Goal: Information Seeking & Learning: Check status

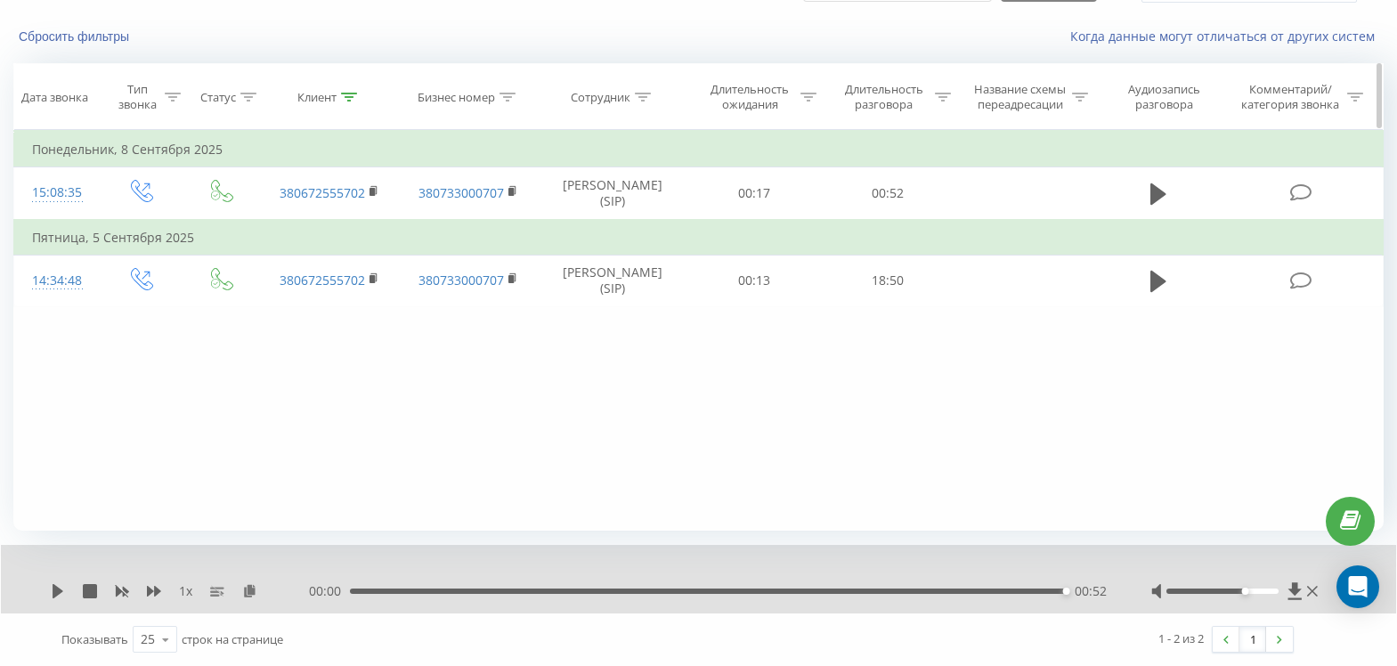
click at [352, 93] on icon at bounding box center [349, 97] width 16 height 9
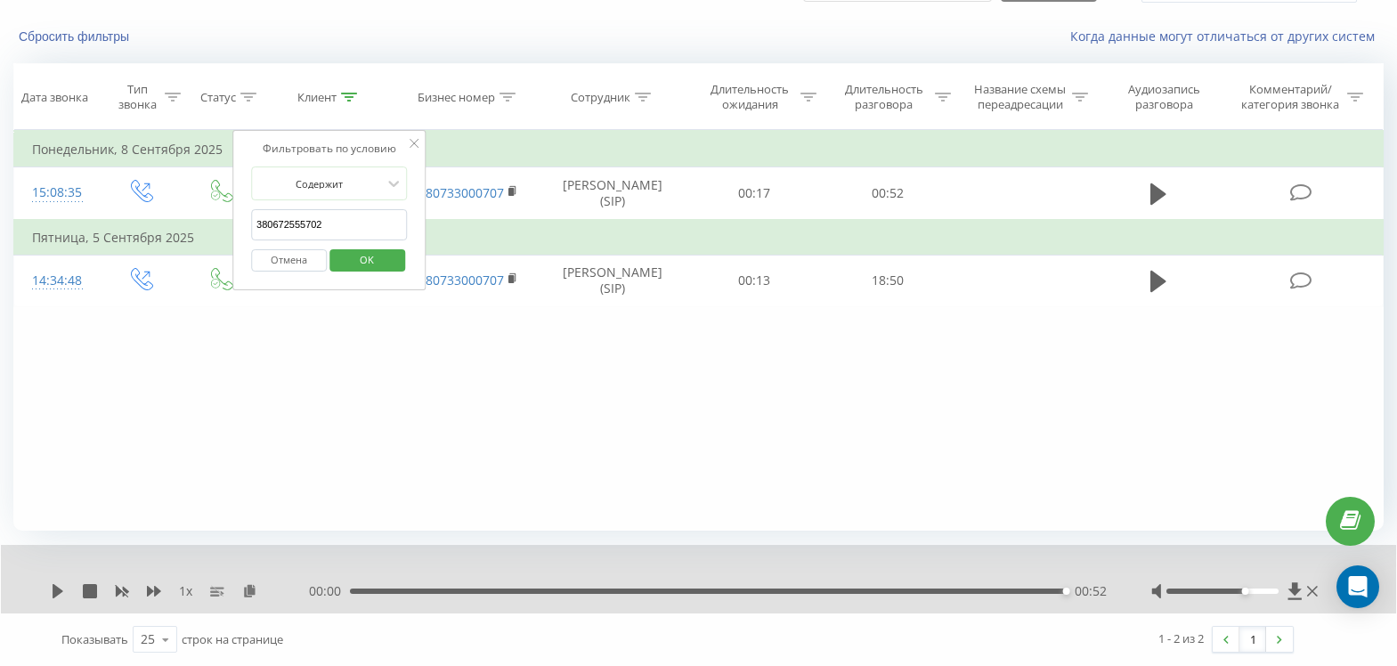
drag, startPoint x: 351, startPoint y: 223, endPoint x: 16, endPoint y: 239, distance: 335.1
click at [16, 239] on table "Фильтровать по условию Равно Введите значение Отмена OK Фильтровать по условию …" at bounding box center [698, 218] width 1370 height 177
paste input "380964455265"
type input "380964455265"
click at [379, 266] on span "OK" at bounding box center [367, 260] width 50 height 28
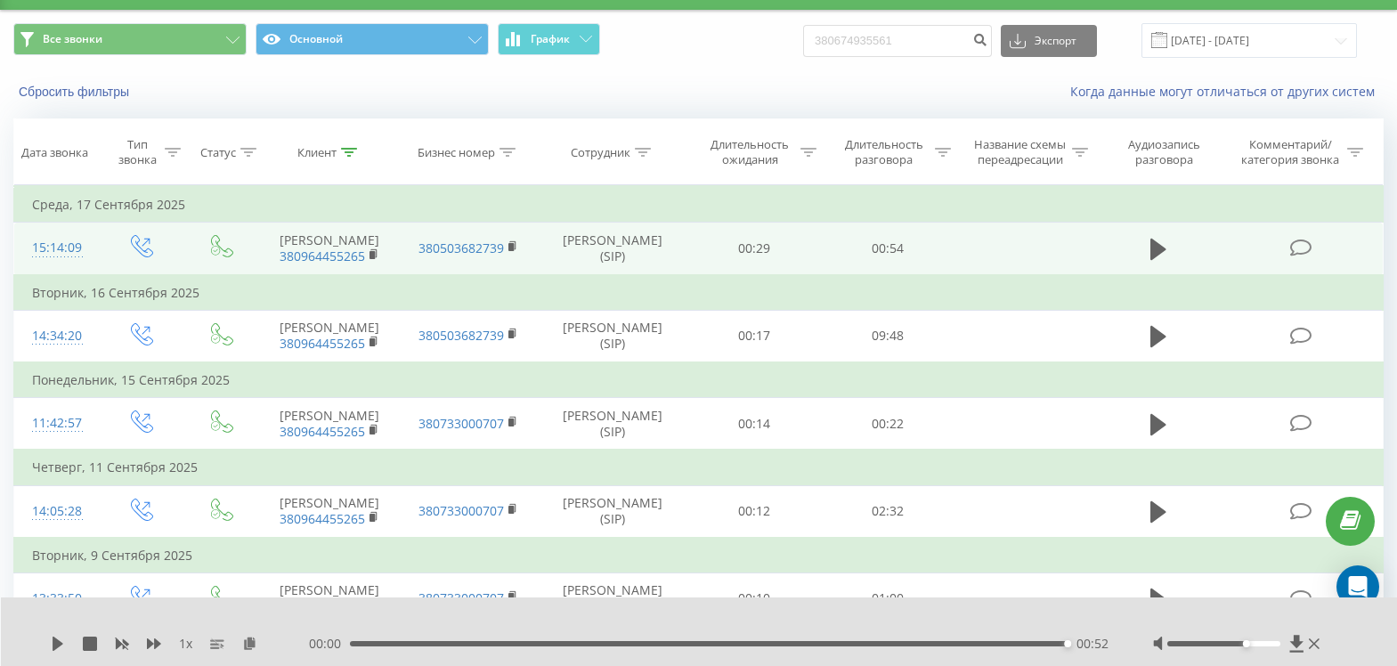
scroll to position [10, 0]
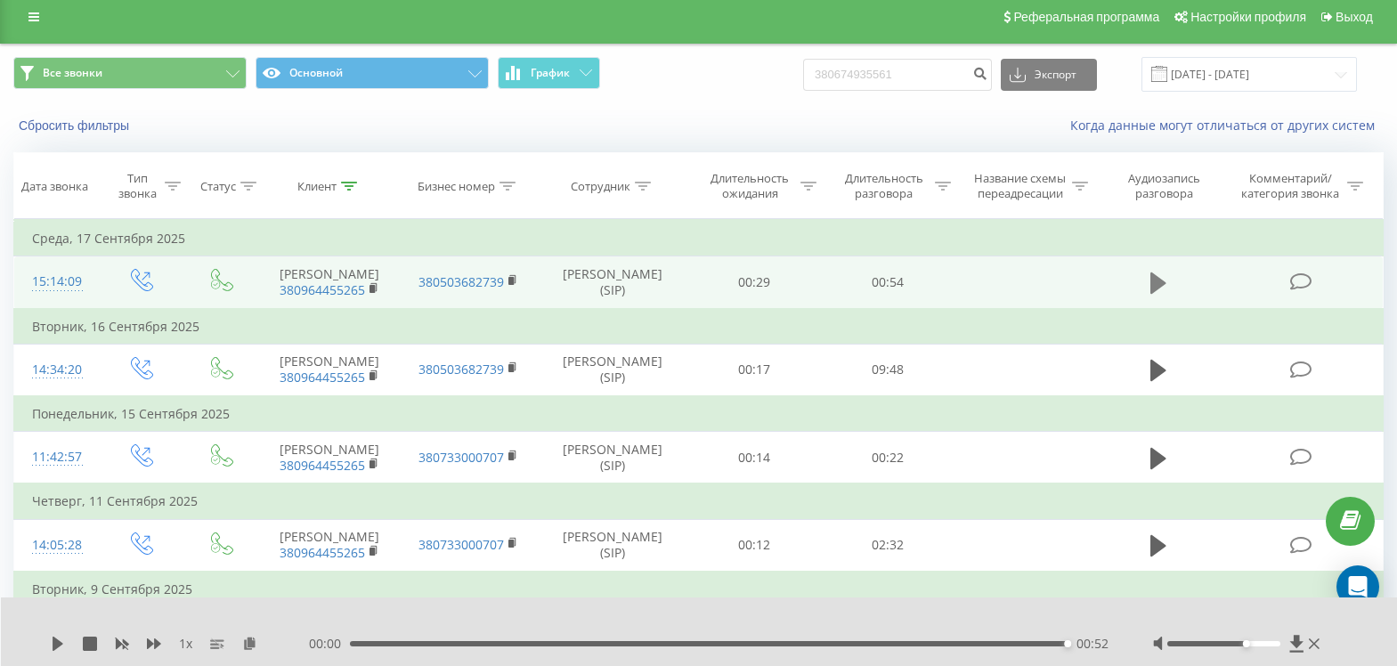
click at [1161, 291] on icon at bounding box center [1158, 282] width 16 height 21
click at [65, 642] on div "1 x" at bounding box center [180, 644] width 258 height 18
click at [64, 642] on icon at bounding box center [58, 644] width 14 height 14
click at [61, 641] on icon at bounding box center [58, 644] width 14 height 14
click at [253, 645] on icon at bounding box center [249, 643] width 15 height 12
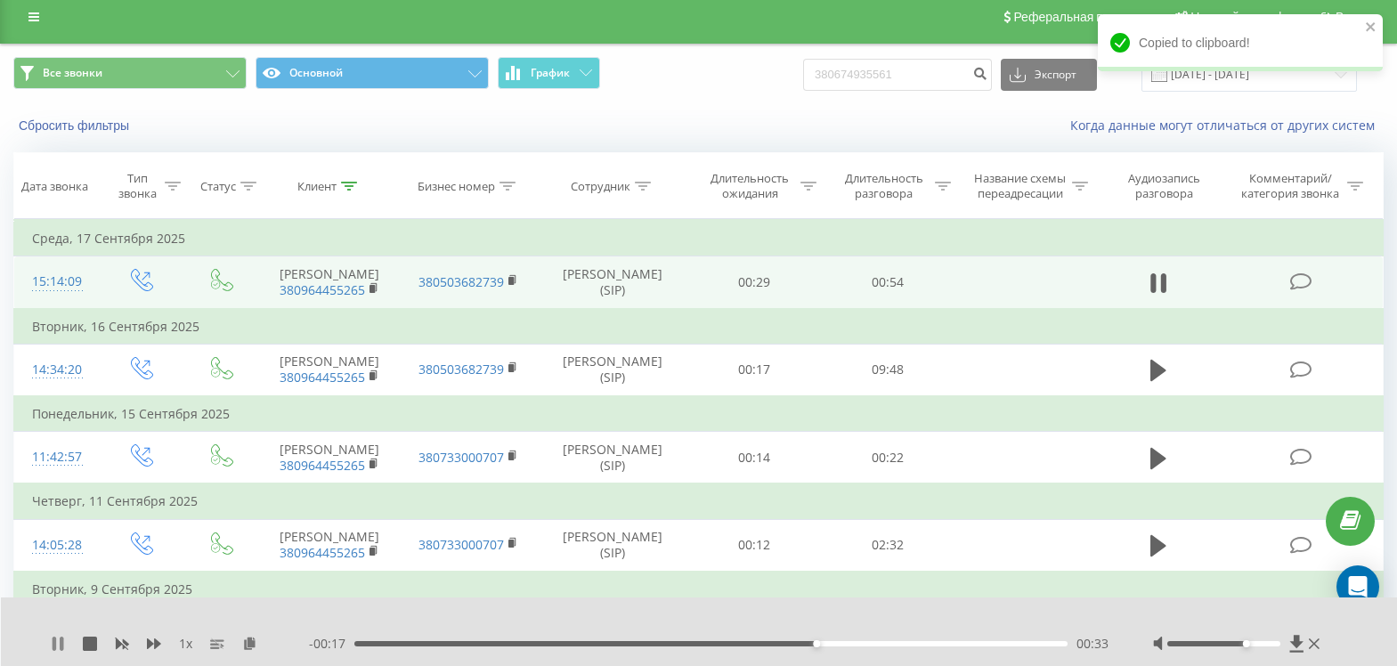
click at [55, 643] on icon at bounding box center [55, 644] width 4 height 14
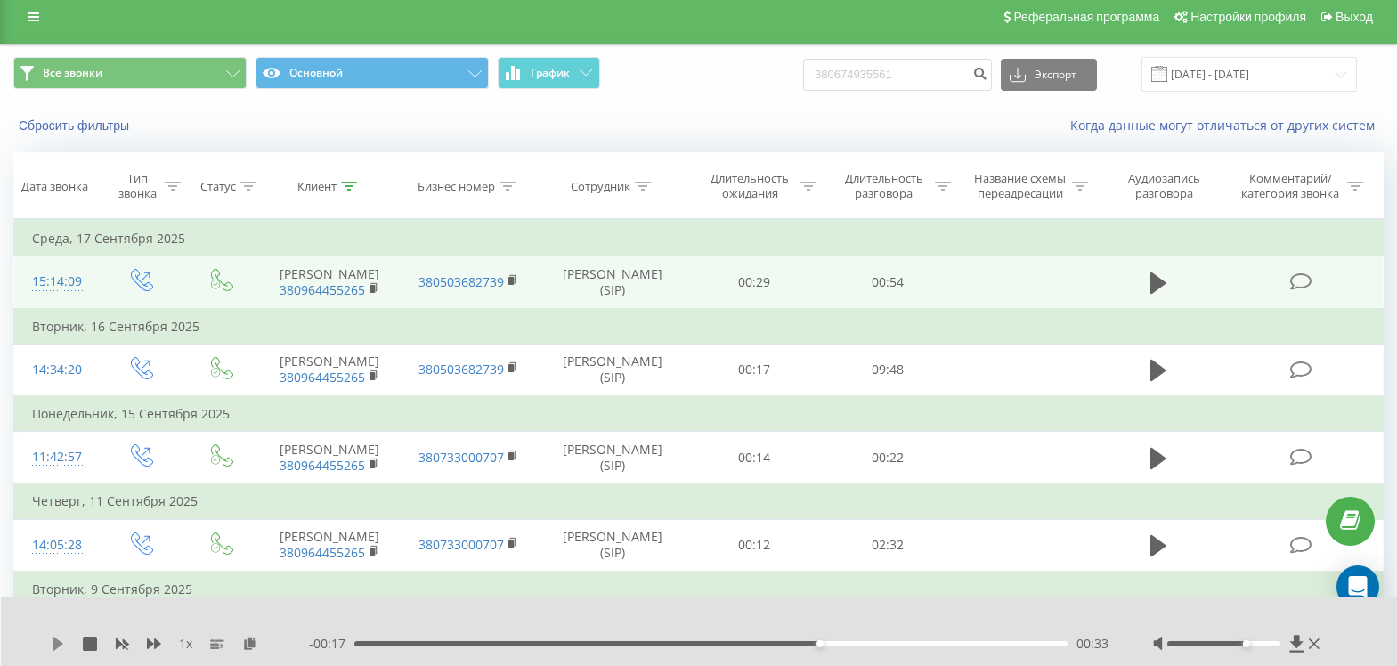
click at [59, 639] on icon at bounding box center [58, 644] width 14 height 14
click at [357, 641] on div "00:51" at bounding box center [709, 643] width 718 height 5
click at [55, 643] on icon at bounding box center [58, 644] width 11 height 14
click at [62, 646] on icon at bounding box center [62, 644] width 4 height 14
click at [346, 187] on icon at bounding box center [349, 186] width 16 height 9
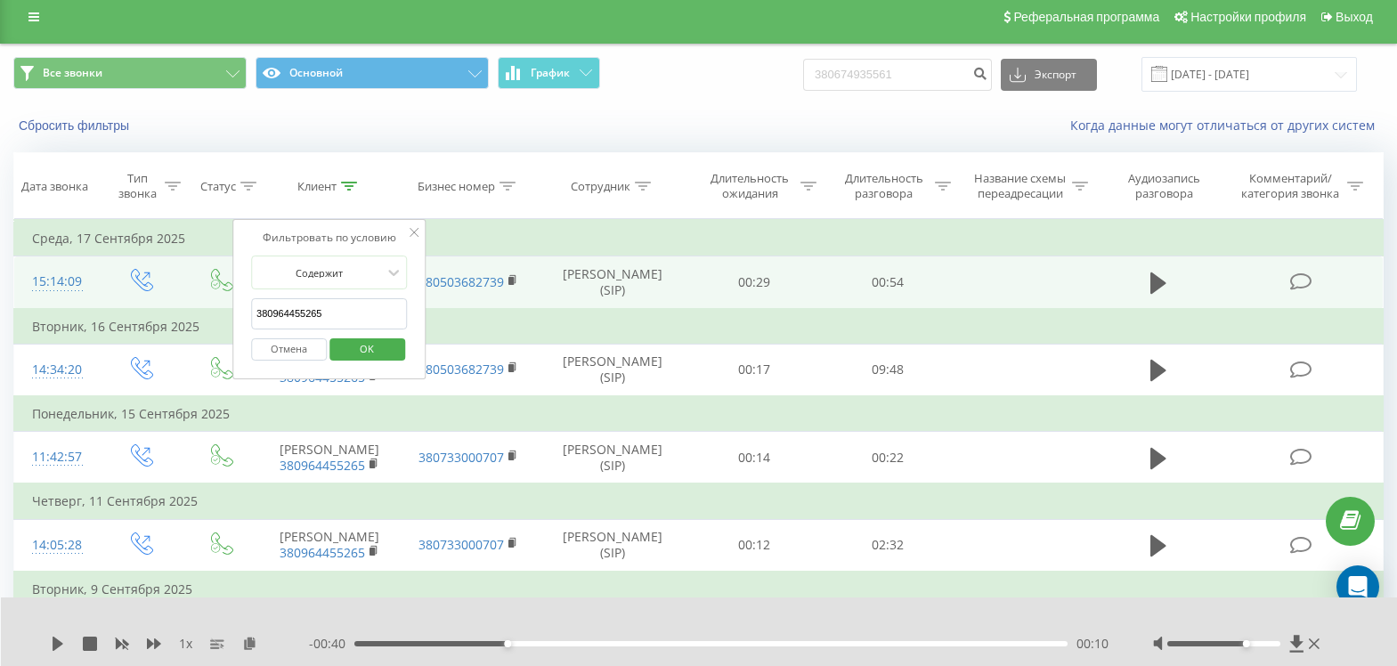
drag, startPoint x: 369, startPoint y: 316, endPoint x: 26, endPoint y: 328, distance: 343.8
click at [26, 328] on table "Фильтровать по условию Равно Введите значение Отмена OK Фильтровать по условию …" at bounding box center [698, 640] width 1370 height 842
paste input "380962278145"
type input "380962278145"
click at [353, 345] on span "OK" at bounding box center [367, 349] width 50 height 28
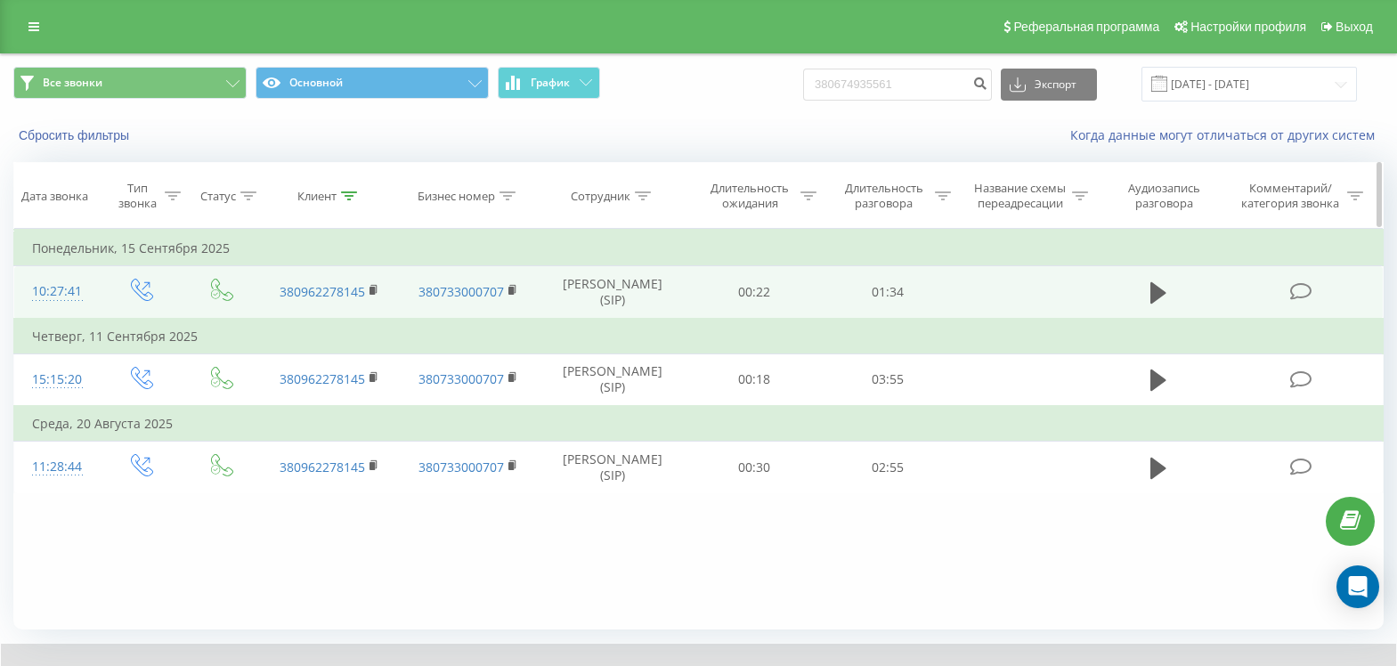
click at [354, 202] on div at bounding box center [349, 196] width 16 height 15
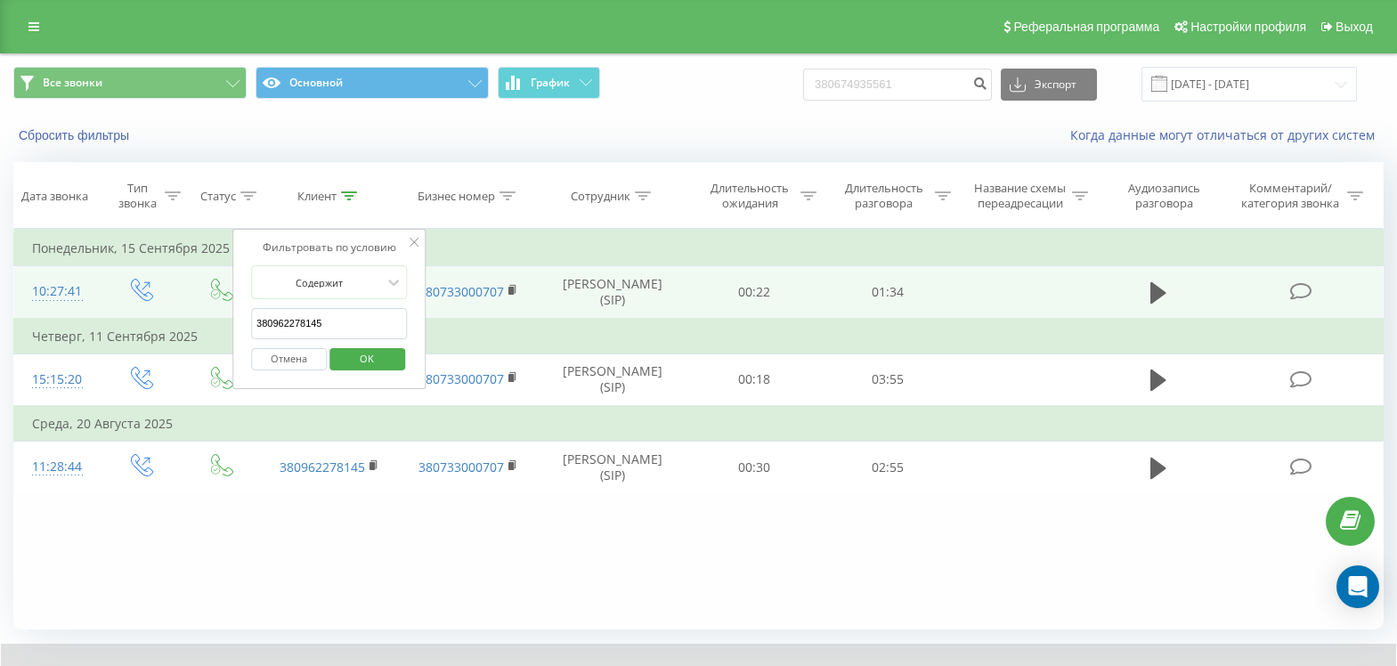
drag, startPoint x: 333, startPoint y: 332, endPoint x: 224, endPoint y: 330, distance: 108.6
click at [224, 330] on table "Фильтровать по условию Равно Введите значение Отмена OK Фильтровать по условию …" at bounding box center [698, 361] width 1370 height 264
paste input "380974018763"
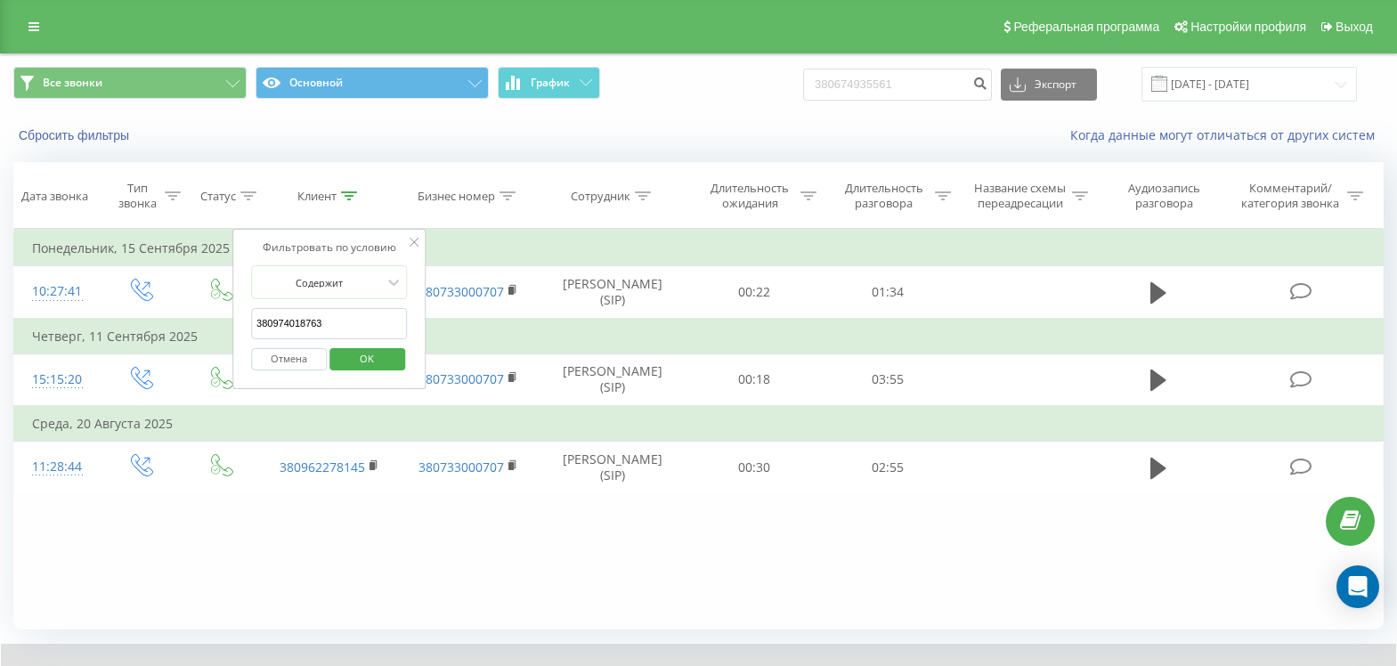
type input "380974018763"
click at [367, 363] on span "OK" at bounding box center [367, 359] width 50 height 28
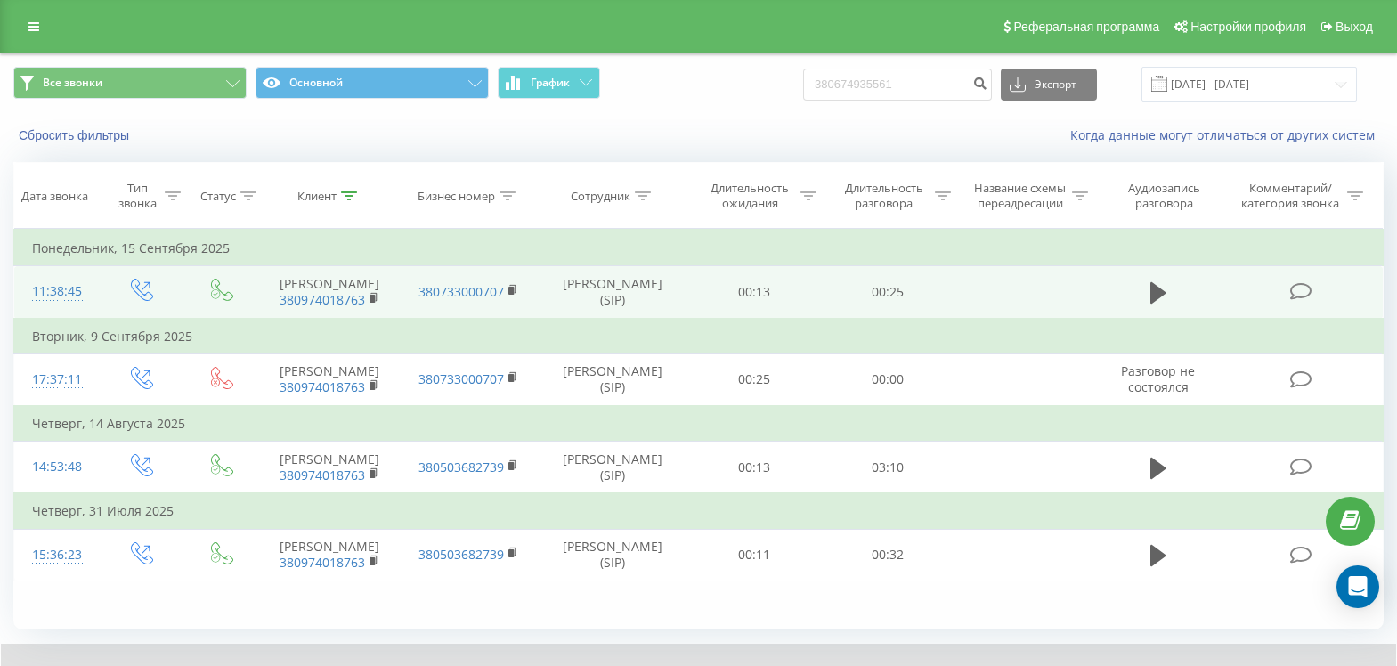
drag, startPoint x: 1150, startPoint y: 300, endPoint x: 1116, endPoint y: 300, distance: 33.8
click at [1151, 300] on icon at bounding box center [1158, 292] width 16 height 21
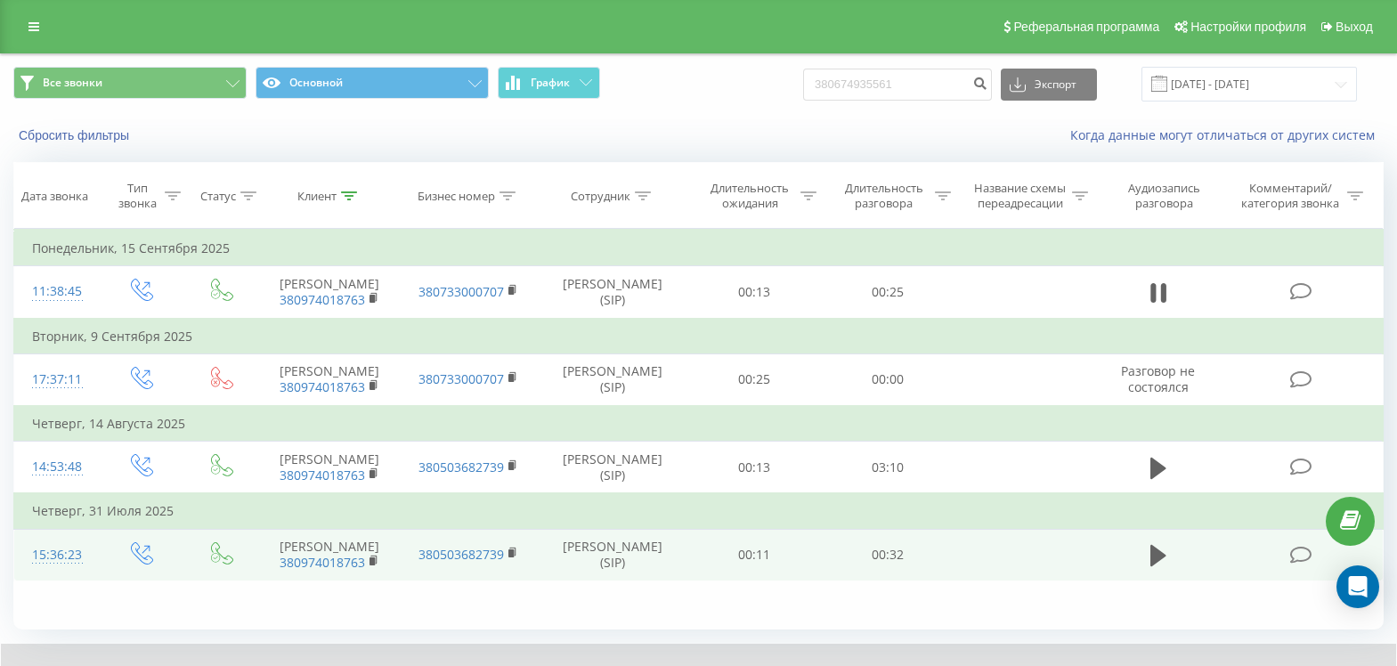
scroll to position [89, 0]
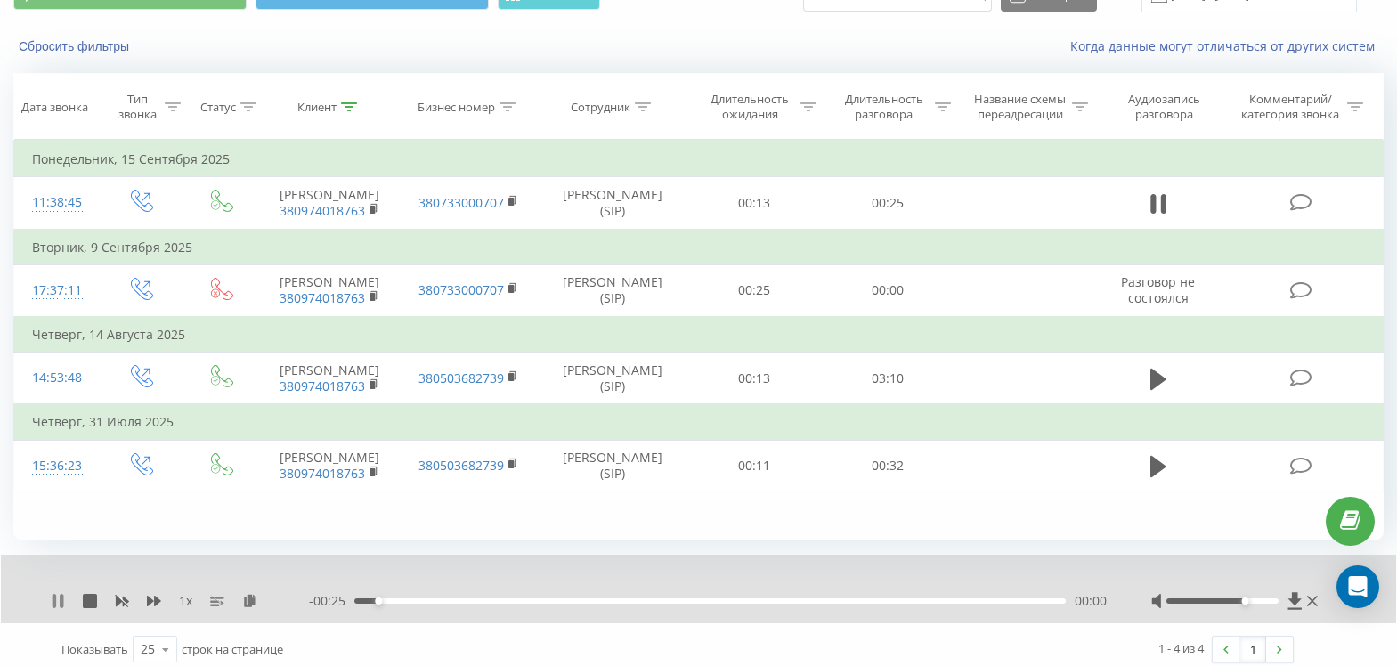
click at [61, 608] on icon at bounding box center [62, 601] width 4 height 14
click at [247, 606] on icon at bounding box center [249, 600] width 15 height 12
click at [55, 608] on icon at bounding box center [58, 601] width 11 height 14
click at [55, 604] on icon at bounding box center [55, 601] width 4 height 14
click at [53, 602] on icon at bounding box center [58, 601] width 11 height 14
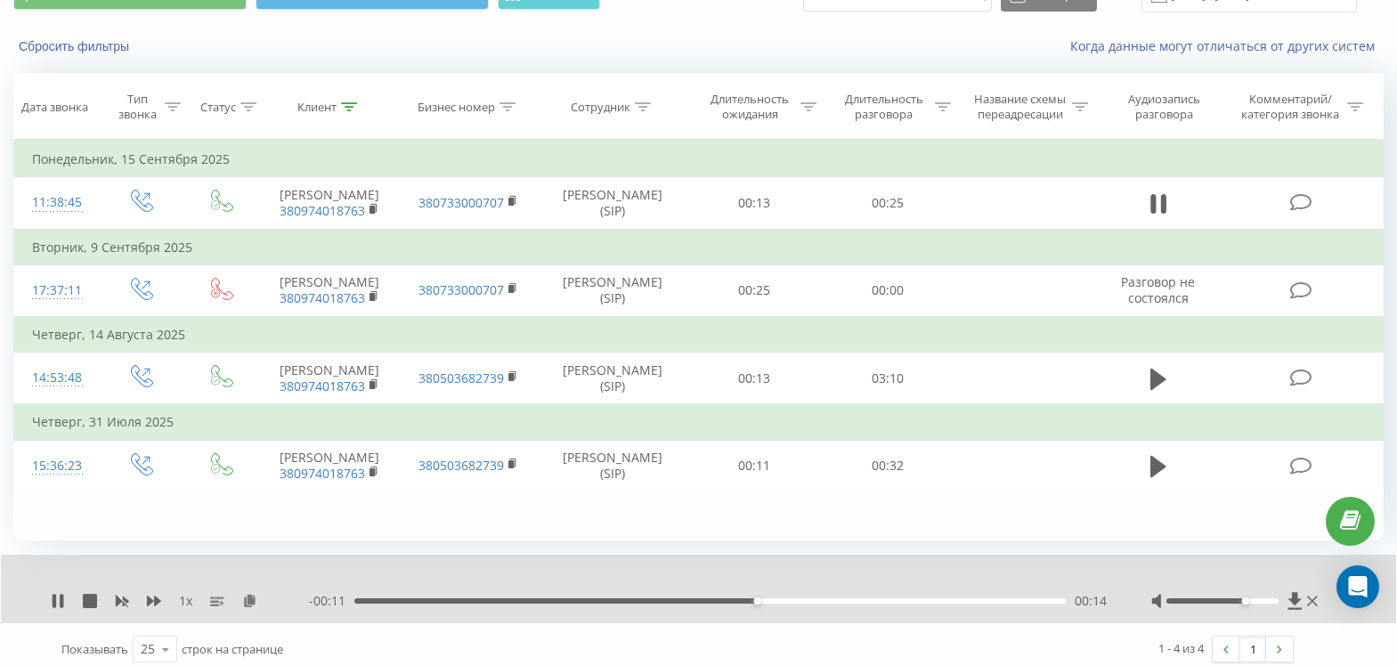
click at [581, 604] on div "00:14" at bounding box center [709, 600] width 711 height 5
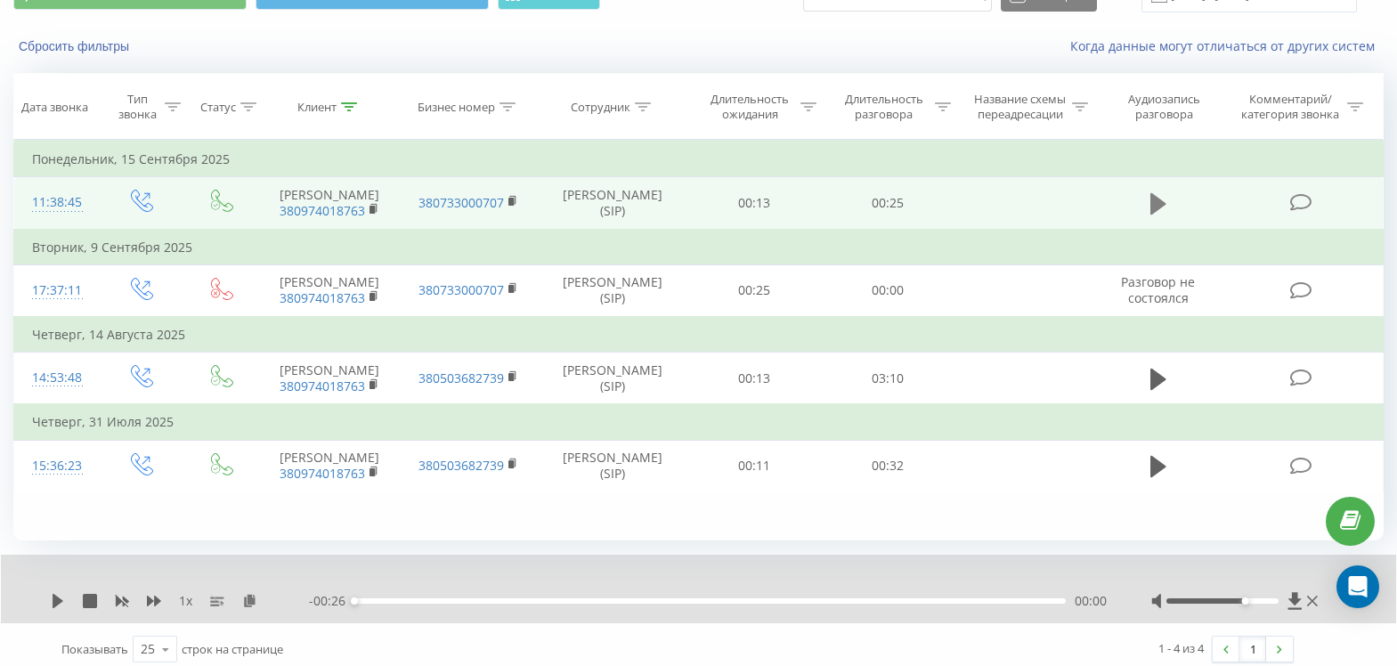
click at [1147, 210] on button at bounding box center [1158, 204] width 27 height 27
click at [936, 604] on div "00:00" at bounding box center [709, 600] width 711 height 5
click at [964, 604] on div "00:24" at bounding box center [709, 600] width 711 height 5
click at [928, 604] on div "00:21" at bounding box center [709, 600] width 711 height 5
drag, startPoint x: 477, startPoint y: 620, endPoint x: 485, endPoint y: 608, distance: 14.8
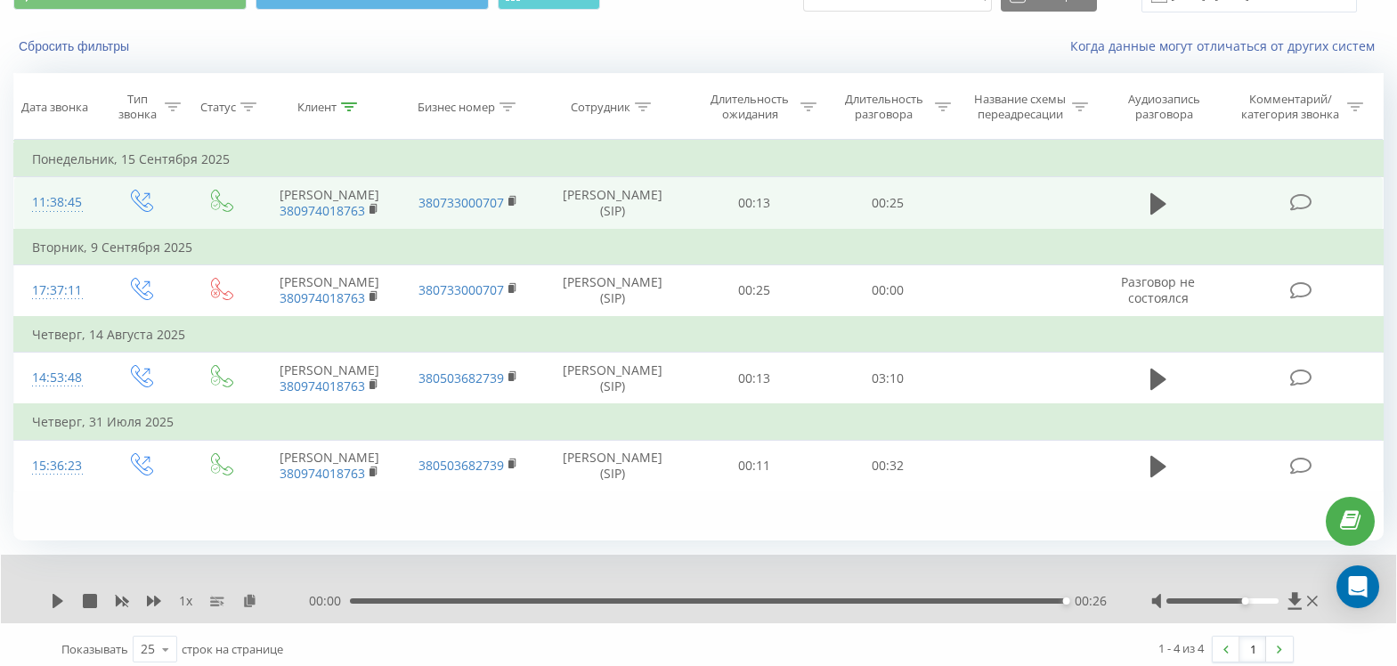
click at [480, 620] on div "1 x 00:00 00:26 00:26" at bounding box center [698, 589] width 1395 height 69
click at [486, 604] on div "00:26" at bounding box center [708, 600] width 716 height 5
click at [52, 608] on icon at bounding box center [58, 601] width 14 height 14
click at [60, 608] on icon at bounding box center [58, 601] width 14 height 14
click at [57, 604] on icon at bounding box center [58, 601] width 11 height 14
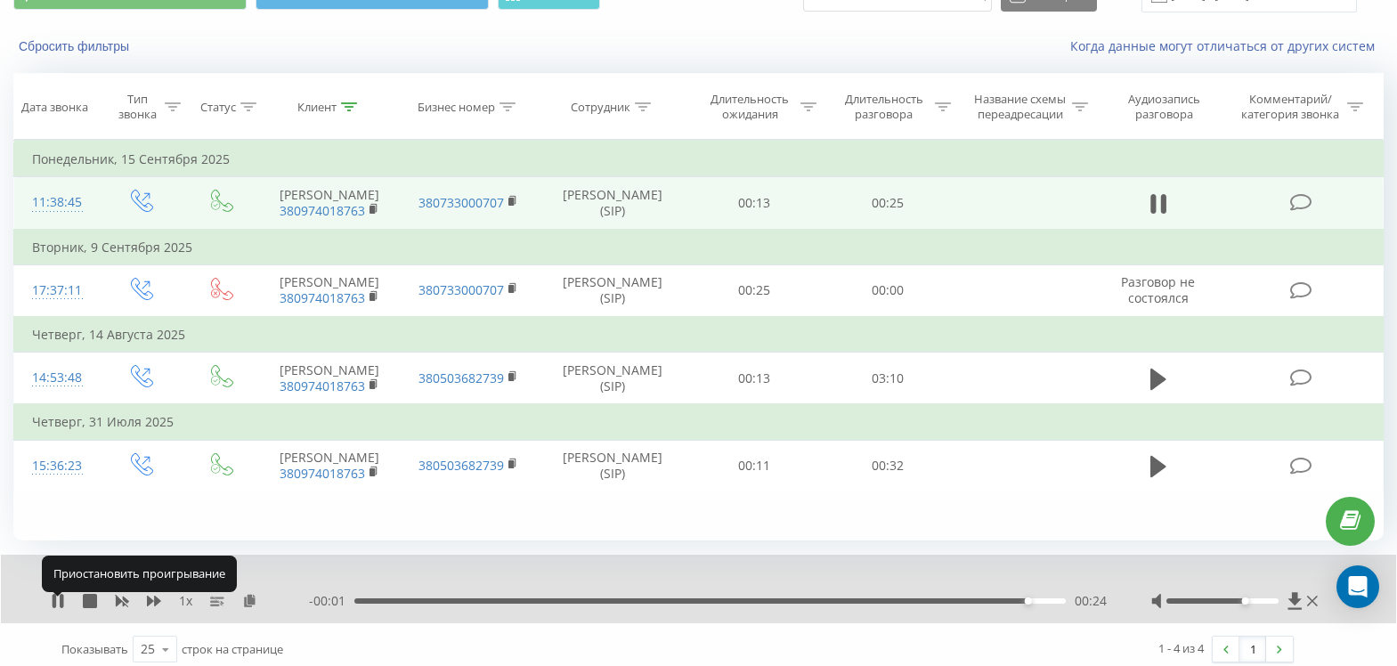
click at [57, 604] on icon at bounding box center [58, 601] width 14 height 14
